Goal: Navigation & Orientation: Find specific page/section

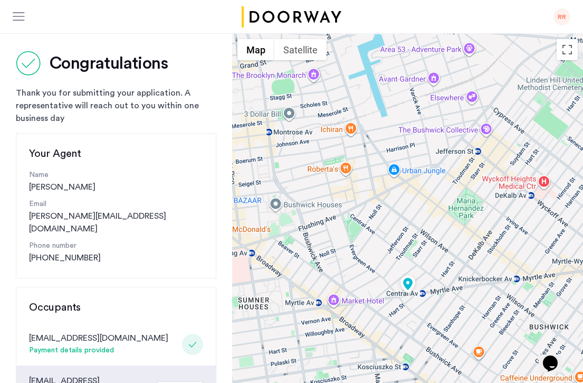
click at [561, 27] on div "RR" at bounding box center [291, 17] width 583 height 34
click at [562, 18] on div "RR" at bounding box center [562, 16] width 17 height 17
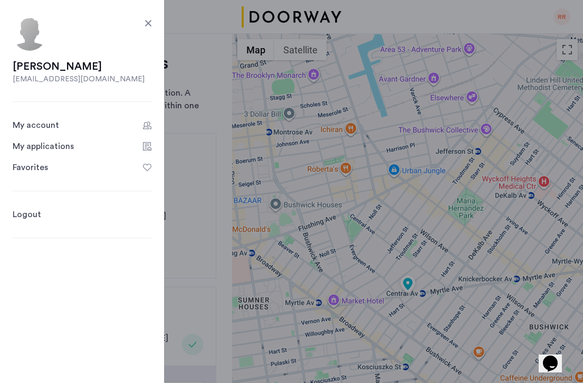
click at [68, 144] on div "My applications" at bounding box center [43, 146] width 61 height 13
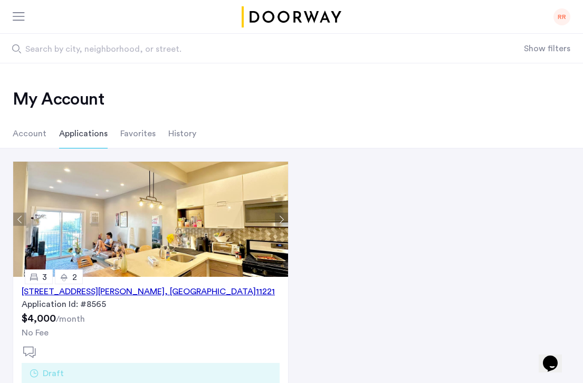
click at [144, 132] on li "Favorites" at bounding box center [137, 134] width 35 height 30
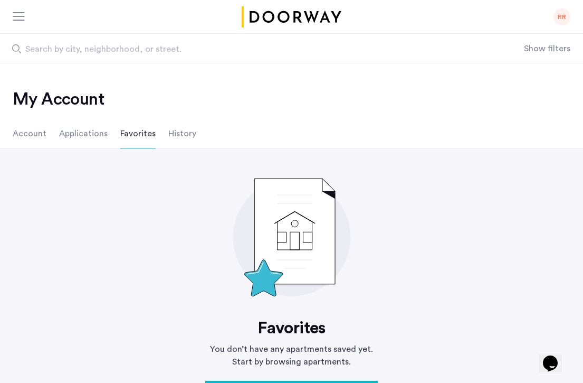
click at [177, 139] on li "History" at bounding box center [182, 134] width 28 height 30
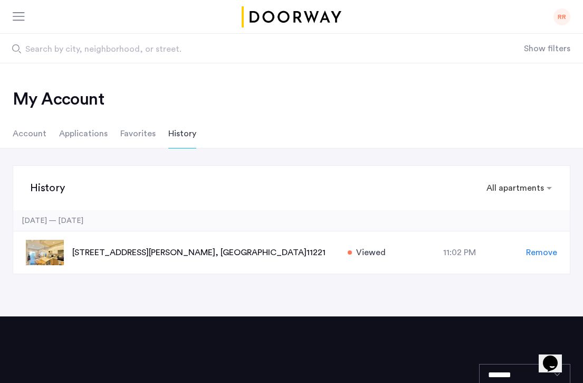
click at [40, 130] on li "Account" at bounding box center [30, 134] width 34 height 30
